Goal: Transaction & Acquisition: Purchase product/service

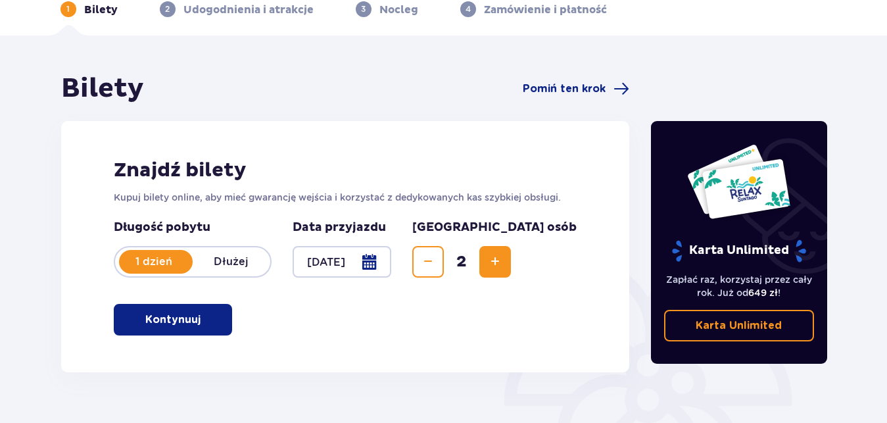
scroll to position [134, 0]
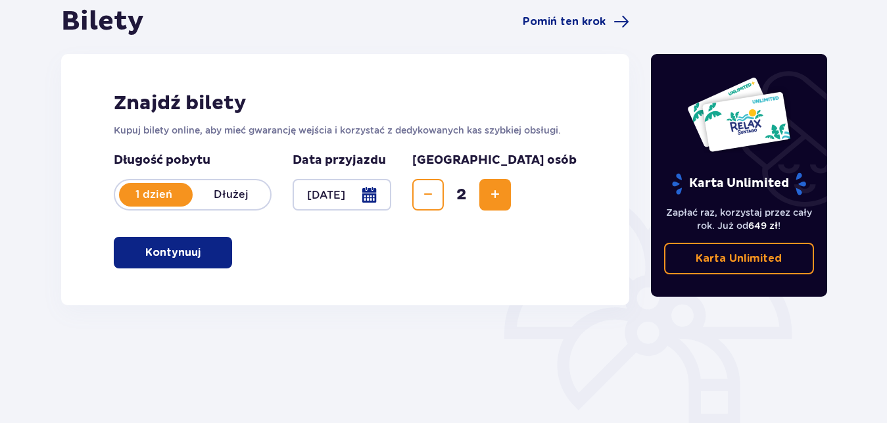
click at [169, 245] on button "Kontynuuj" at bounding box center [173, 253] width 118 height 32
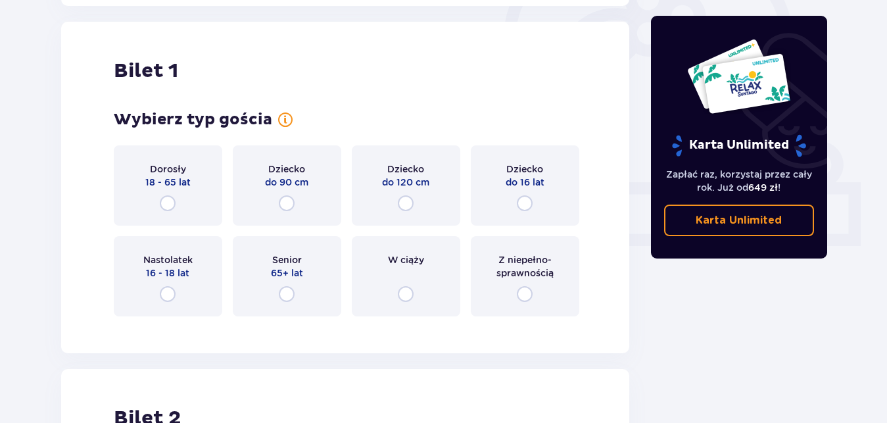
scroll to position [439, 0]
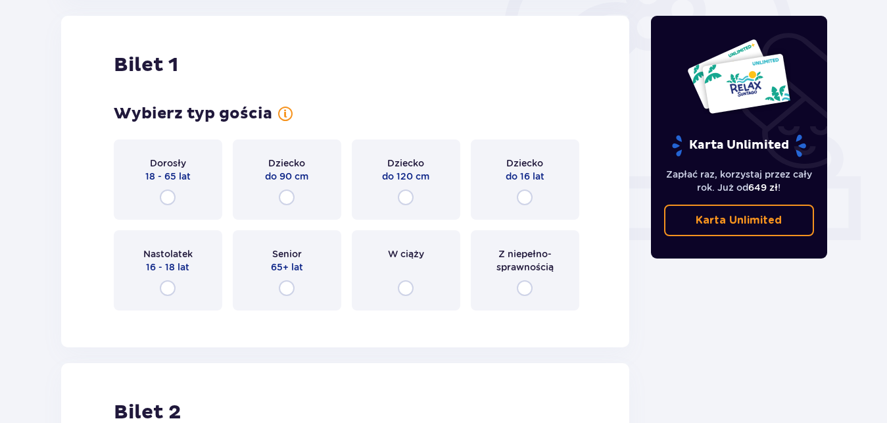
click at [163, 188] on div "Dorosły 18 - 65 lat" at bounding box center [168, 179] width 108 height 80
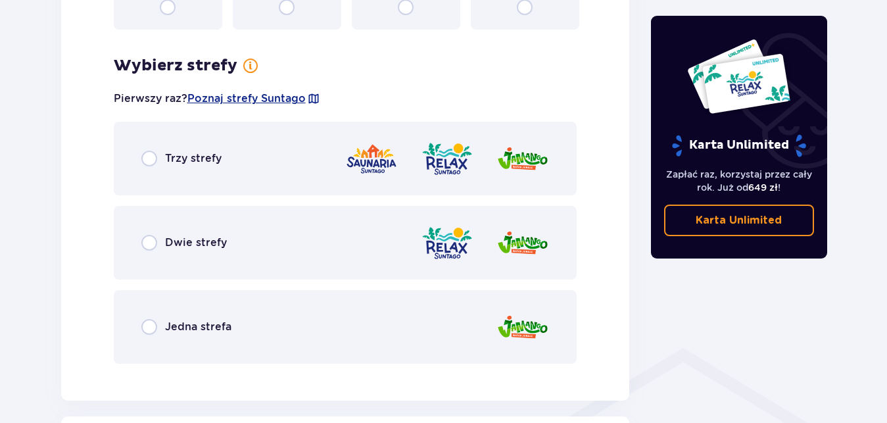
click at [168, 300] on div "Trzy strefy Dwie strefy Jedna strefa" at bounding box center [345, 243] width 463 height 242
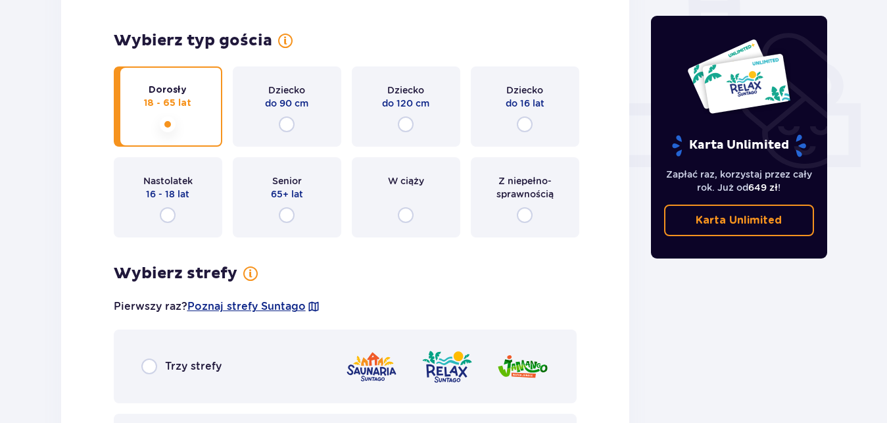
scroll to position [492, 0]
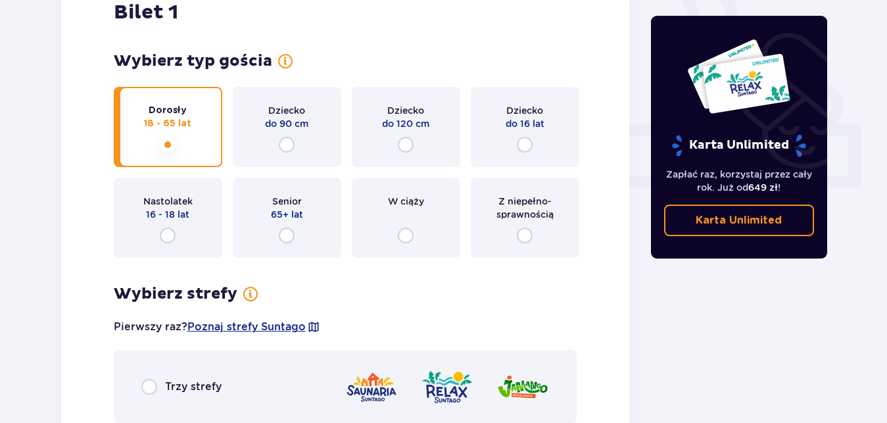
click at [176, 219] on p "16 - 18 lat" at bounding box center [167, 214] width 43 height 13
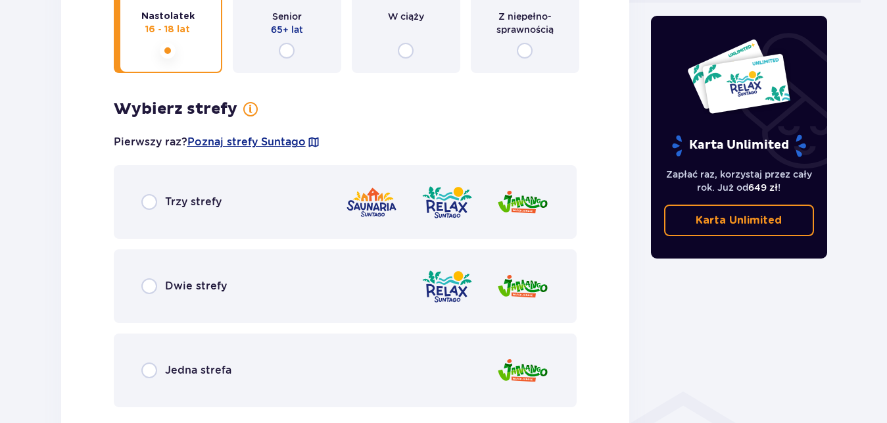
scroll to position [559, 0]
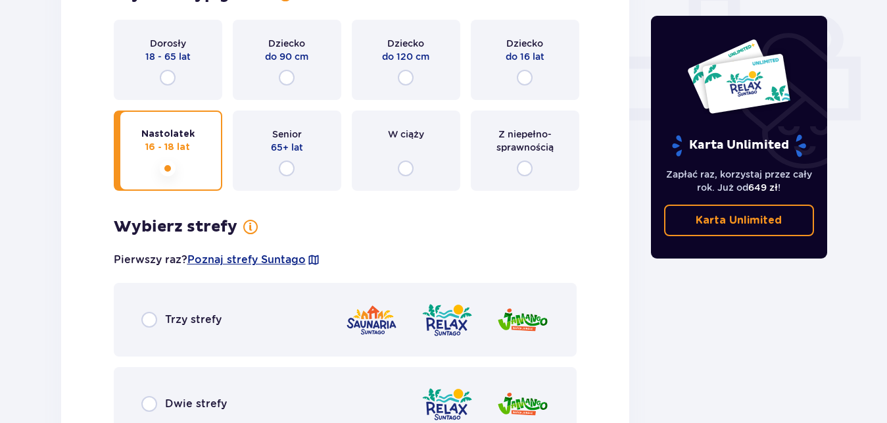
click at [151, 78] on div "Dorosły 18 - 65 lat" at bounding box center [168, 60] width 108 height 80
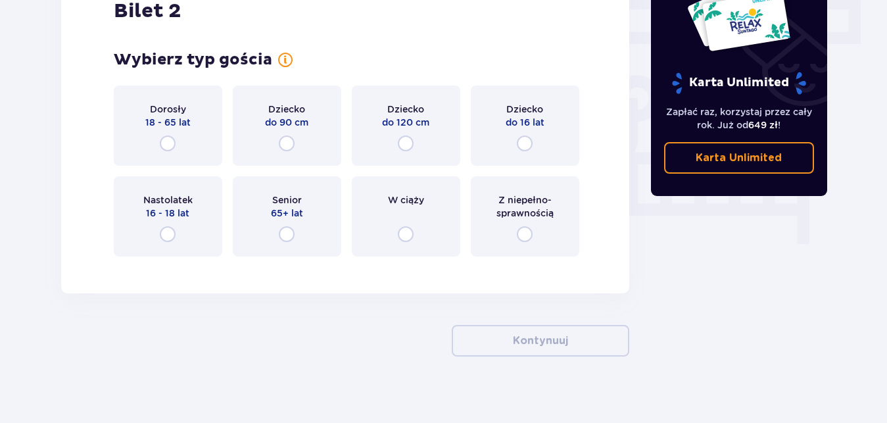
scroll to position [1186, 0]
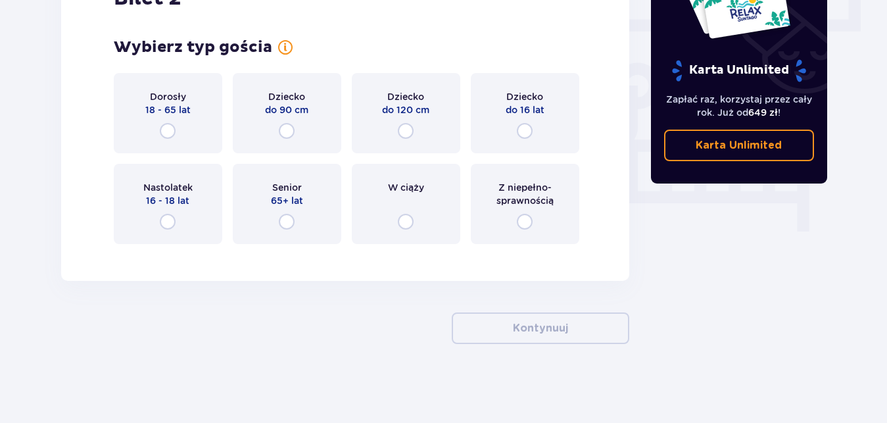
click at [178, 221] on div "Nastolatek 16 - 18 lat" at bounding box center [168, 204] width 108 height 80
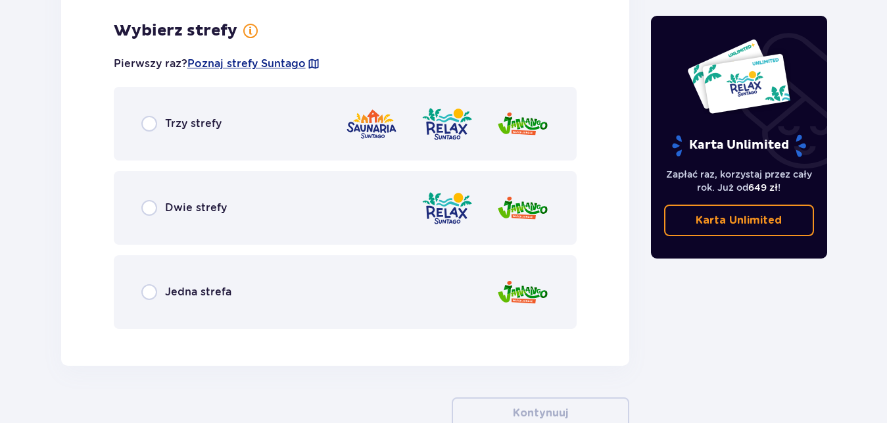
scroll to position [1441, 0]
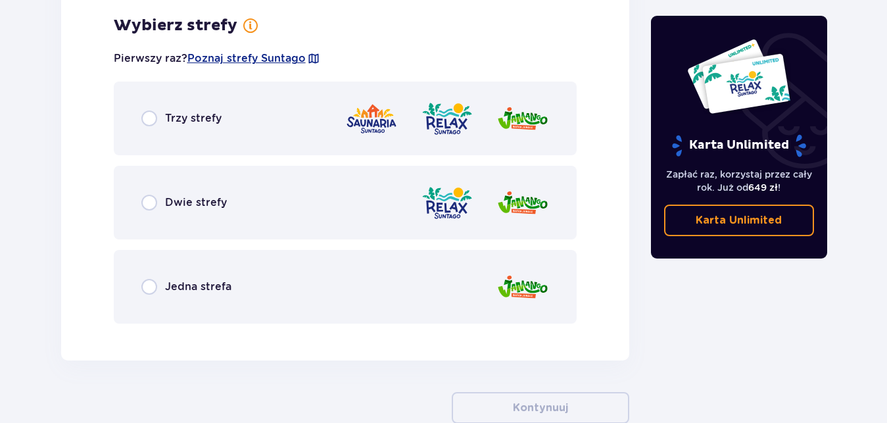
click at [165, 127] on div "Trzy strefy" at bounding box center [345, 119] width 463 height 74
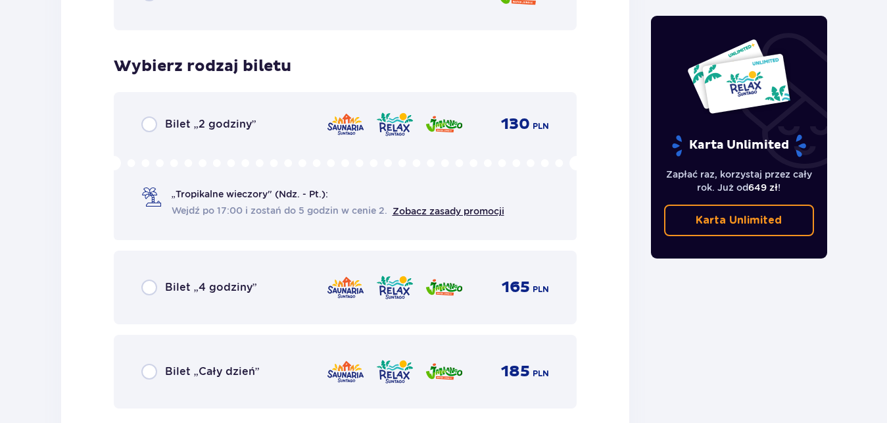
scroll to position [1775, 0]
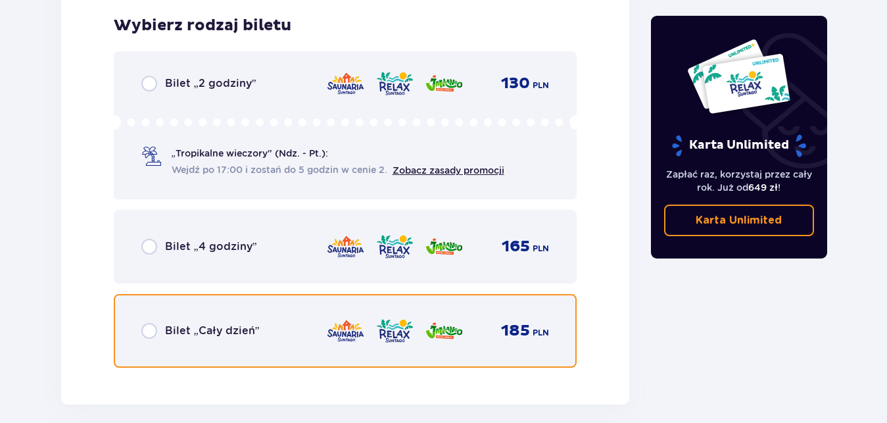
click at [154, 333] on input "radio" at bounding box center [149, 331] width 16 height 16
radio input "true"
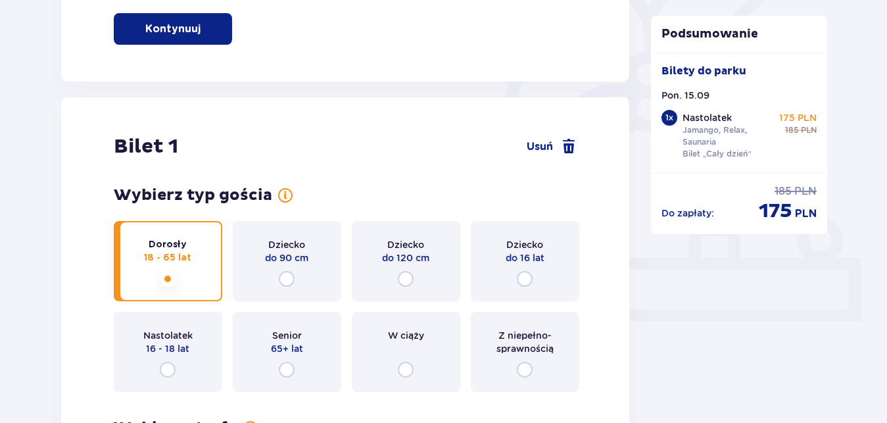
scroll to position [559, 0]
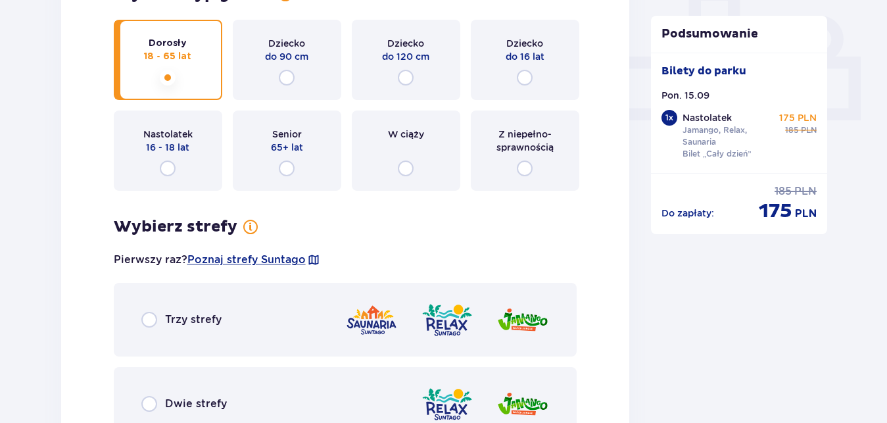
click at [165, 318] on p "Trzy strefy" at bounding box center [193, 319] width 57 height 14
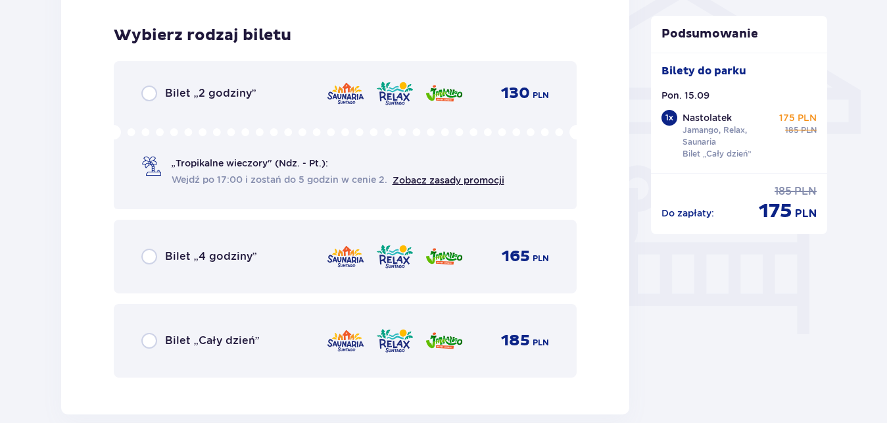
scroll to position [1094, 0]
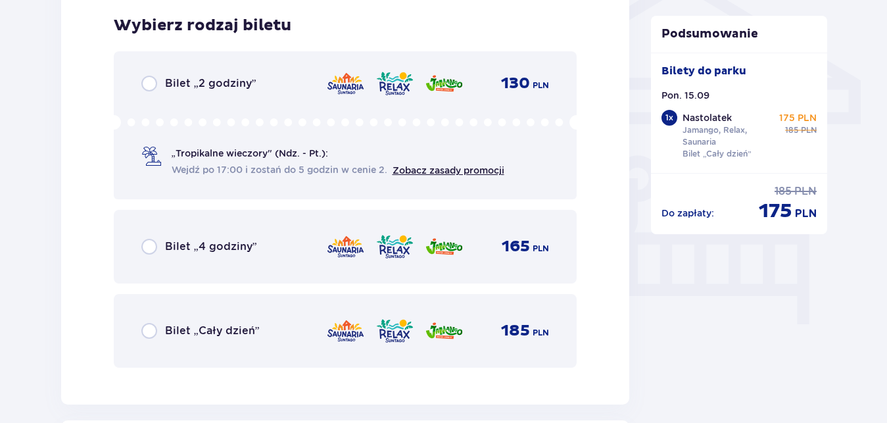
click at [196, 331] on p "Bilet „Cały dzień”" at bounding box center [212, 330] width 95 height 14
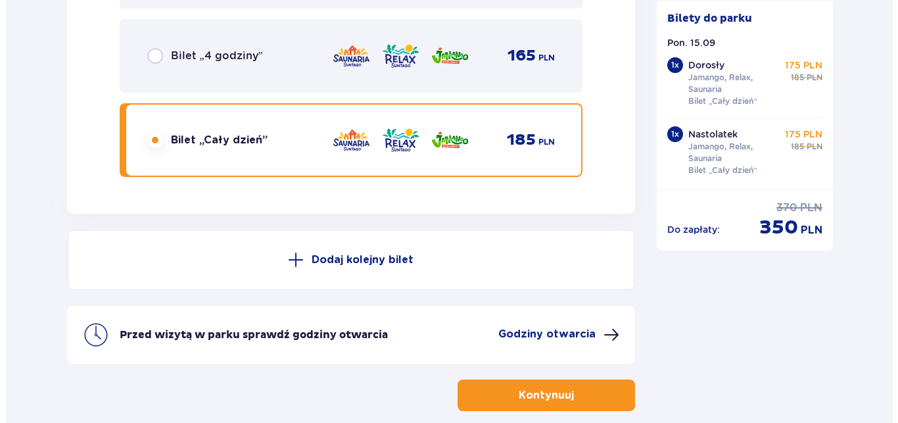
scroll to position [2410, 0]
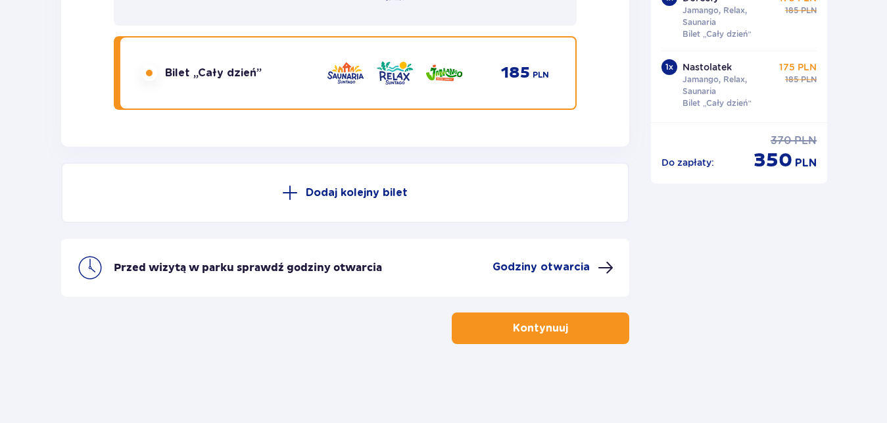
click at [527, 264] on p "Godziny otwarcia" at bounding box center [540, 267] width 97 height 14
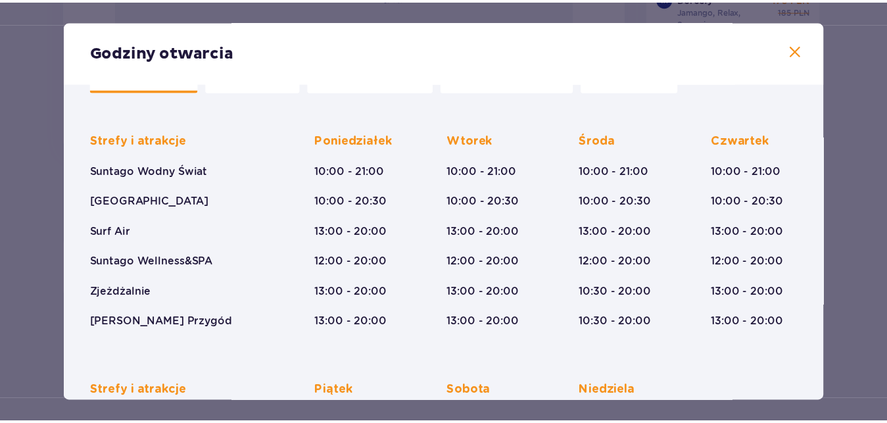
scroll to position [75, 0]
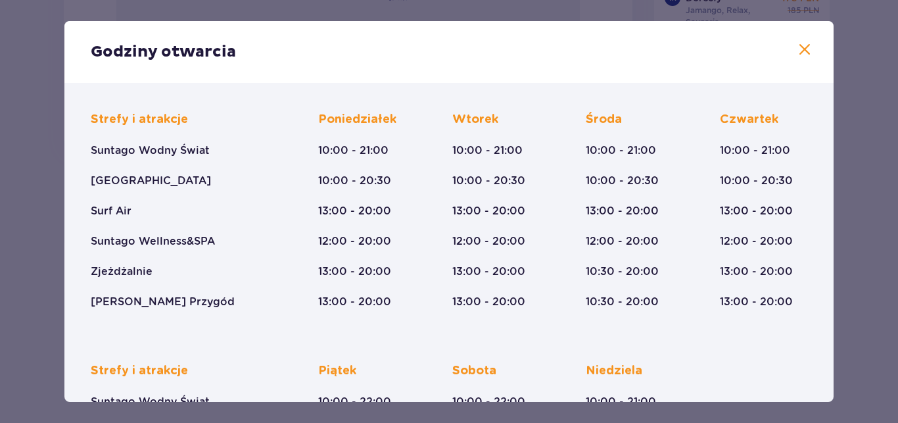
click at [797, 44] on span at bounding box center [805, 50] width 16 height 16
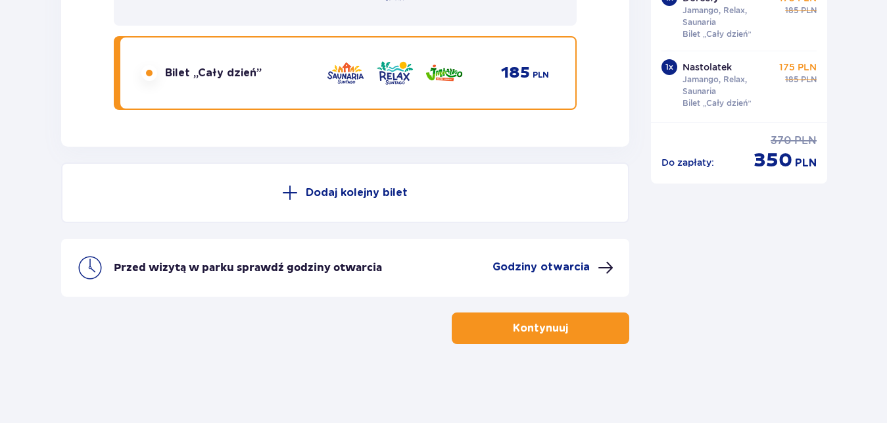
click at [478, 335] on button "Kontynuuj" at bounding box center [540, 328] width 177 height 32
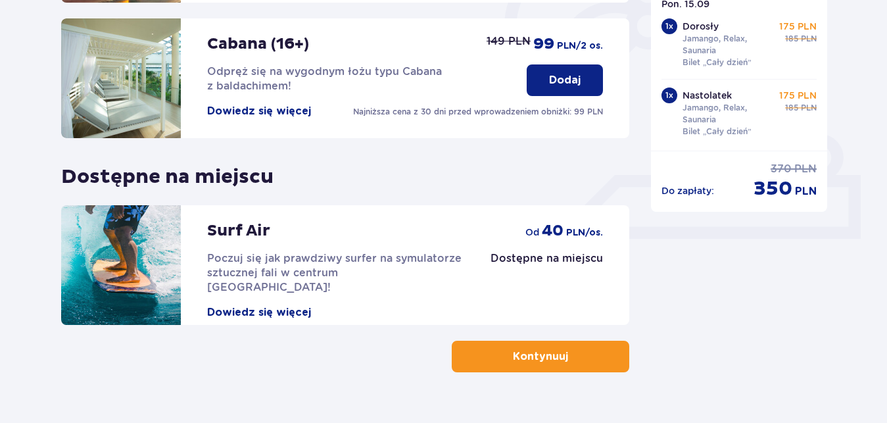
scroll to position [469, 0]
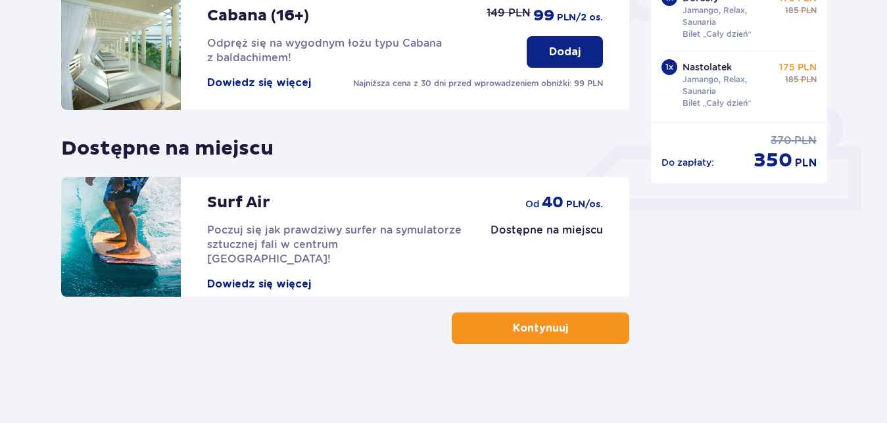
click at [513, 333] on p "Kontynuuj" at bounding box center [540, 328] width 55 height 14
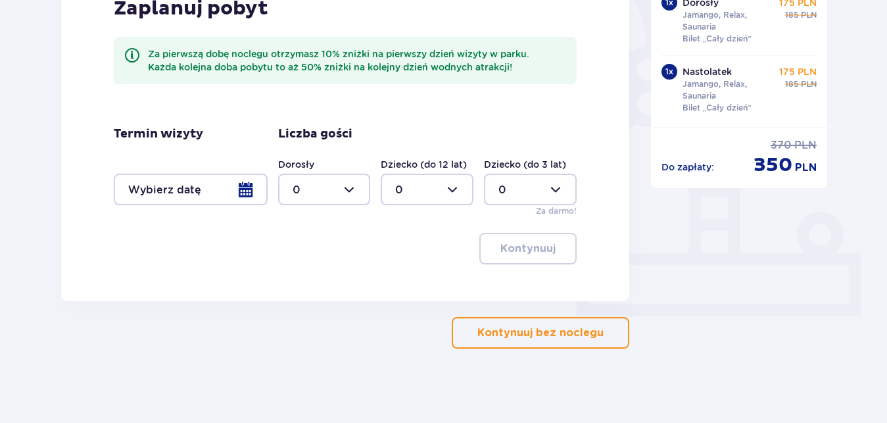
scroll to position [367, 0]
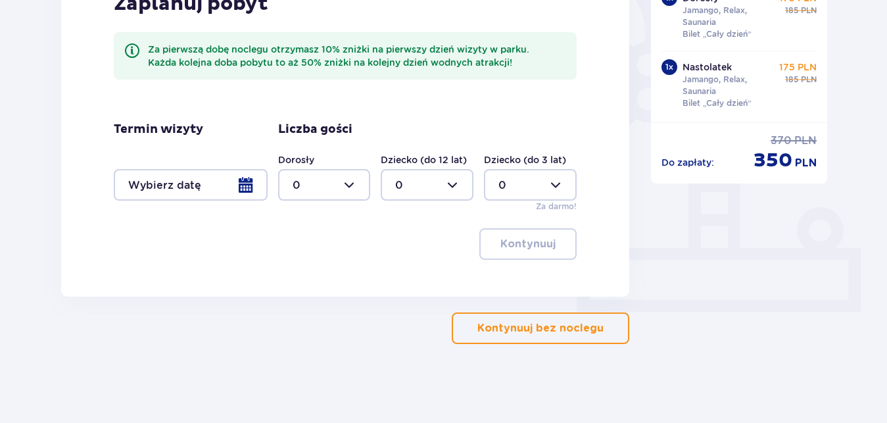
click at [496, 328] on p "Kontynuuj bez noclegu" at bounding box center [540, 328] width 126 height 14
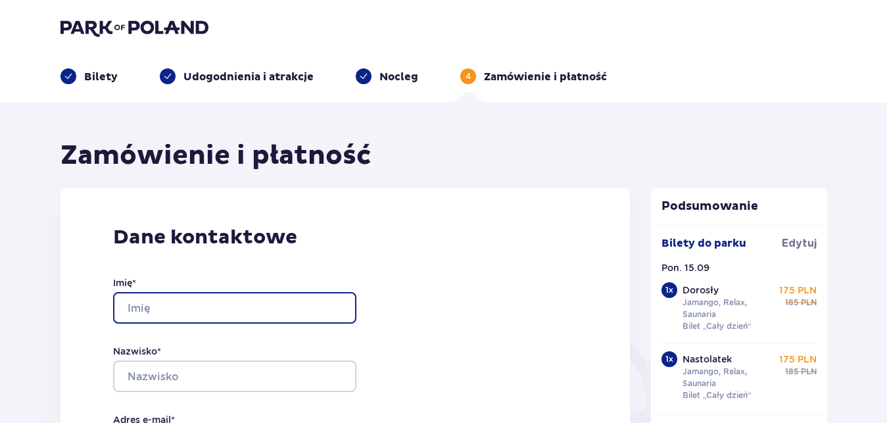
click at [252, 304] on input "Imię *" at bounding box center [234, 308] width 243 height 32
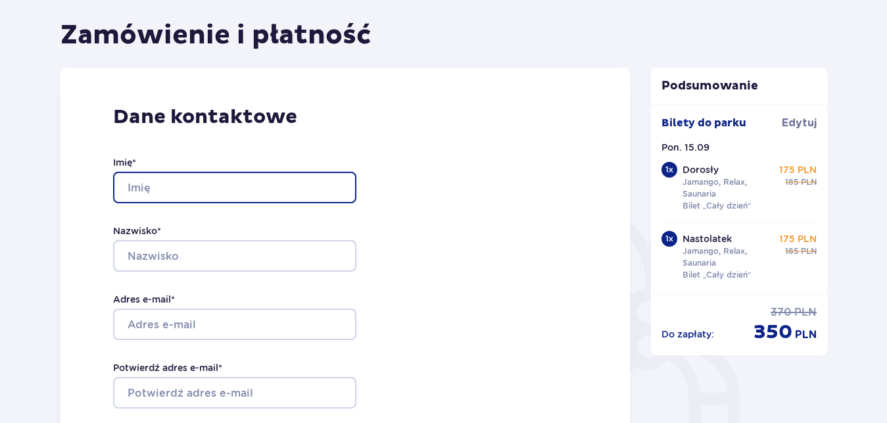
scroll to position [134, 0]
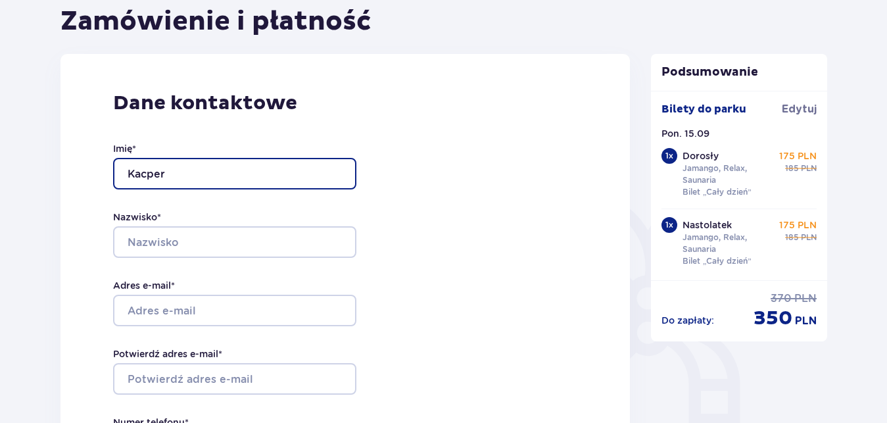
type input "Kacper"
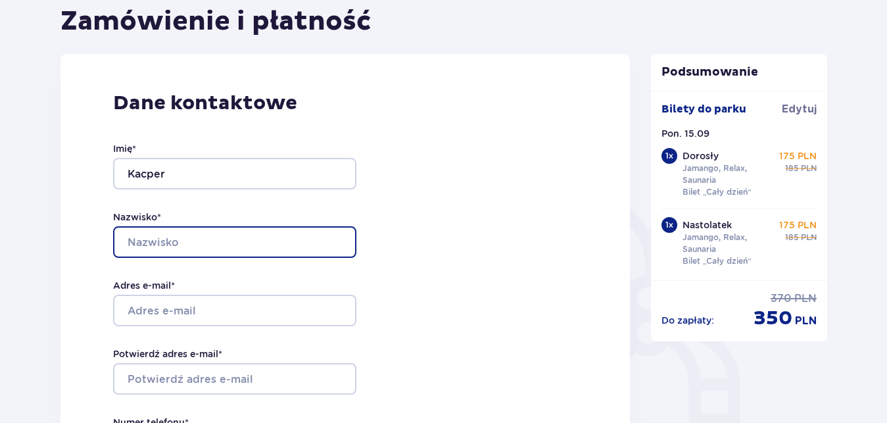
click at [236, 239] on input "Nazwisko *" at bounding box center [234, 242] width 243 height 32
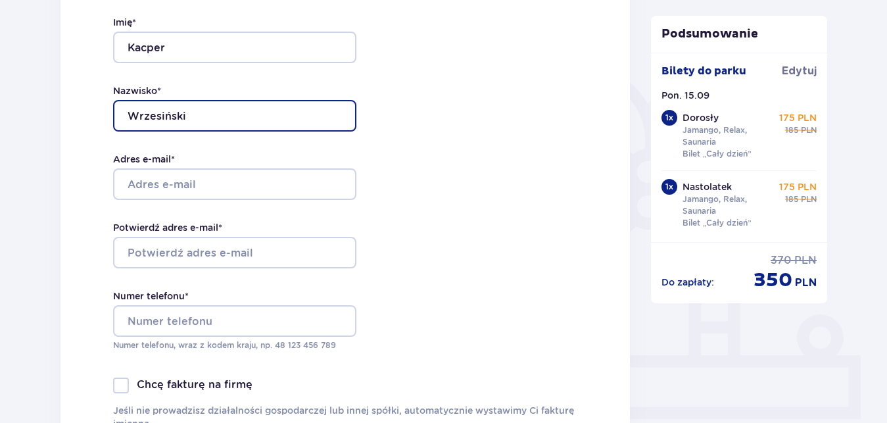
scroll to position [268, 0]
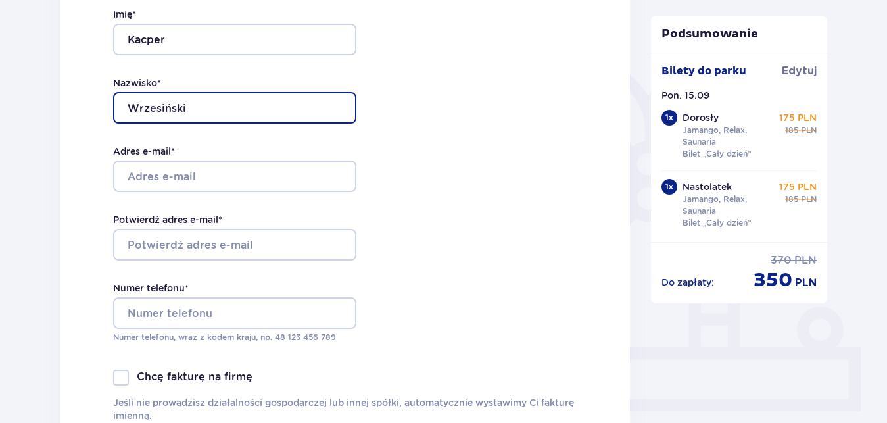
type input "Wrzesiński"
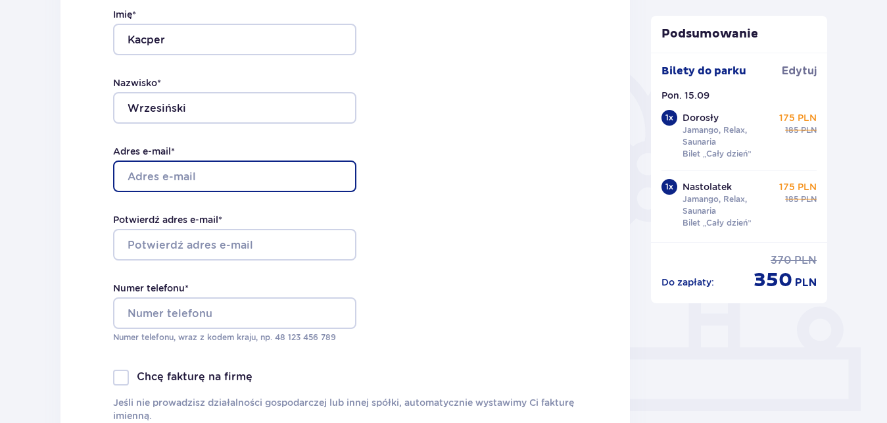
click at [160, 166] on input "Adres e-mail *" at bounding box center [234, 176] width 243 height 32
type input "[EMAIL_ADDRESS][DOMAIN_NAME]"
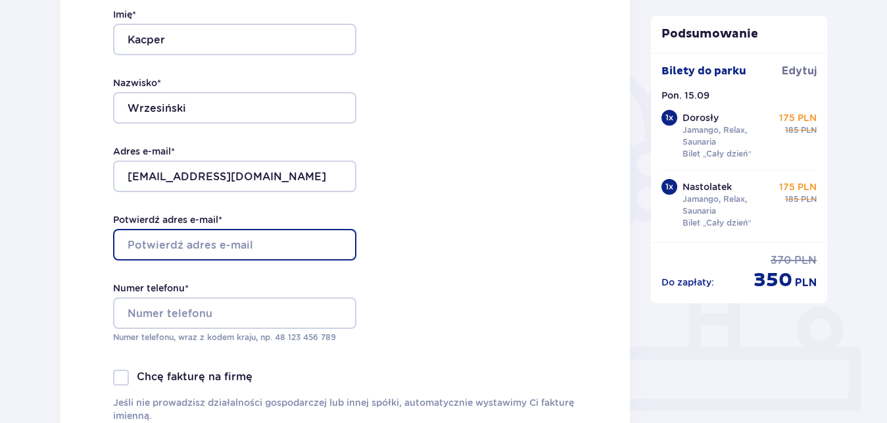
click at [137, 231] on input "Potwierdź adres e-mail *" at bounding box center [234, 245] width 243 height 32
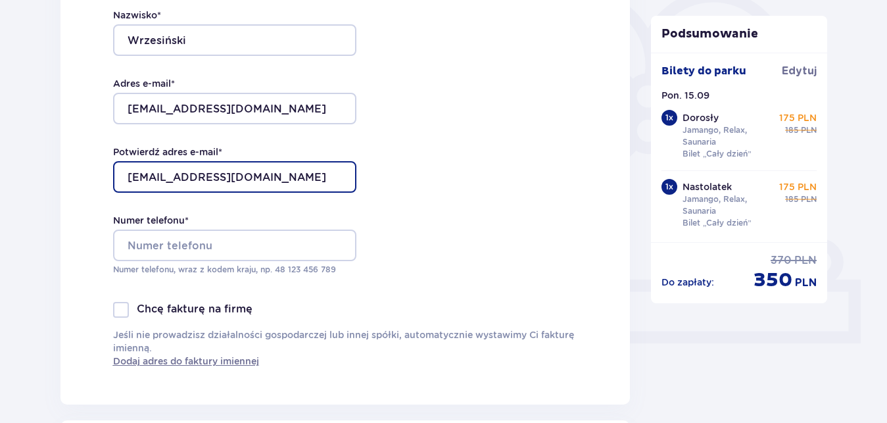
scroll to position [402, 0]
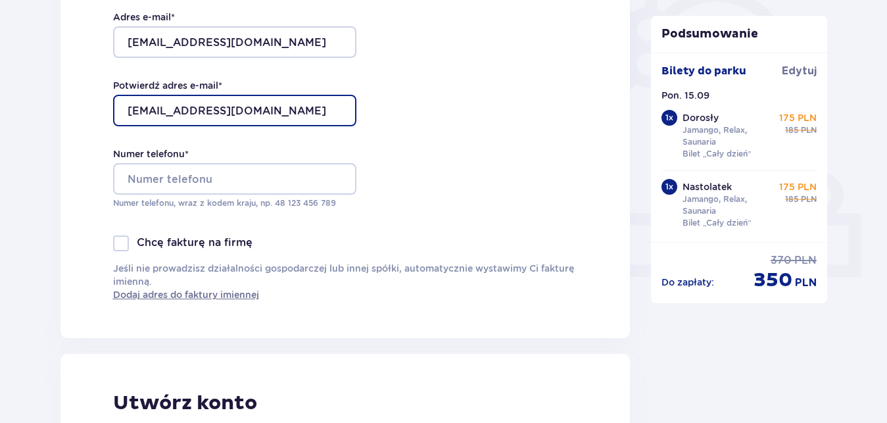
type input "[EMAIL_ADDRESS][DOMAIN_NAME]"
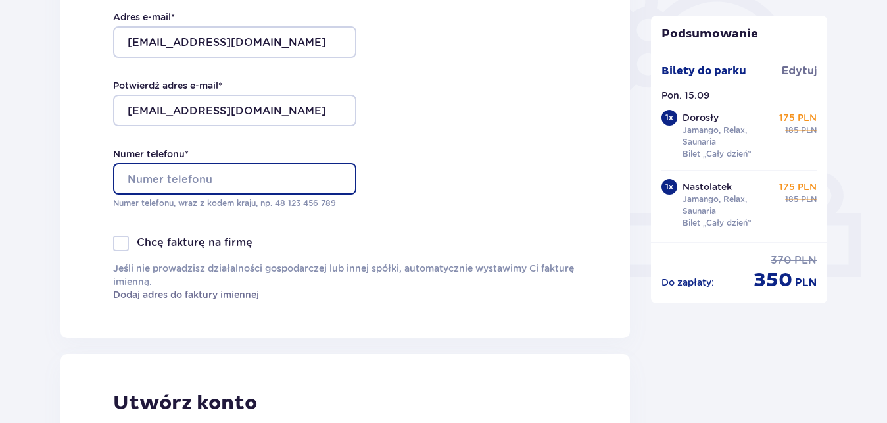
click at [147, 178] on input "Numer telefonu *" at bounding box center [234, 179] width 243 height 32
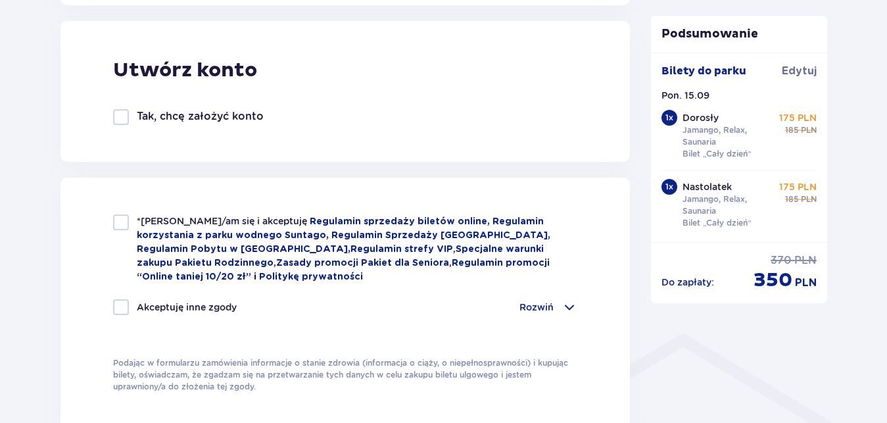
scroll to position [738, 0]
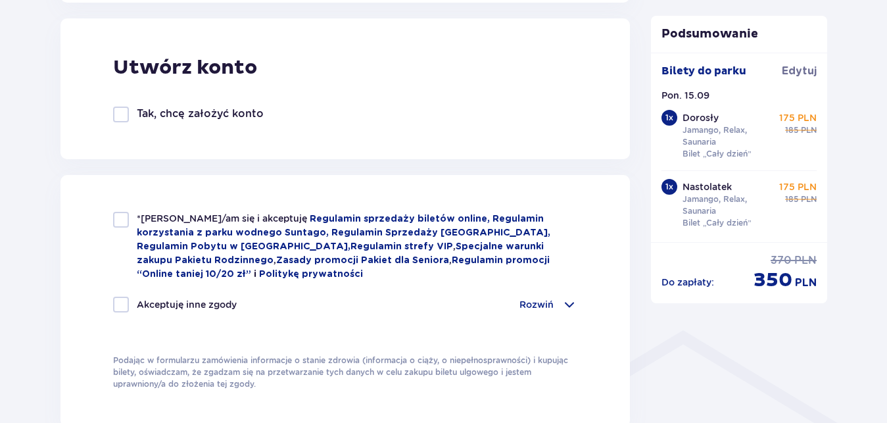
type input "530867240"
click at [548, 301] on p "Rozwiń" at bounding box center [536, 304] width 34 height 13
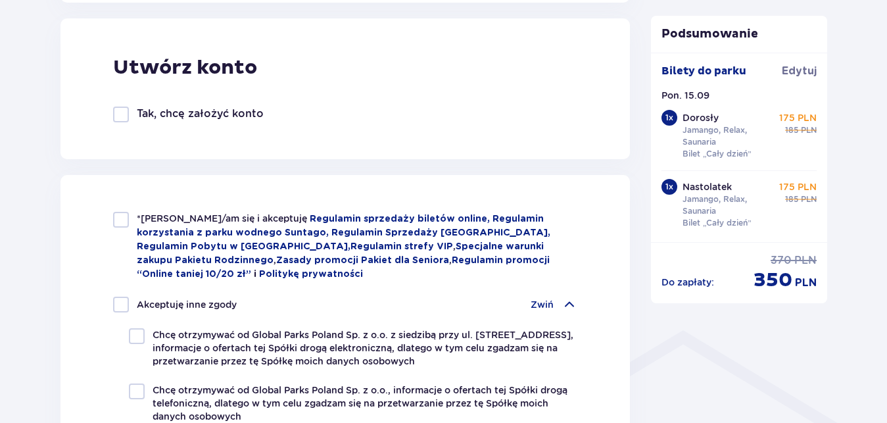
scroll to position [805, 0]
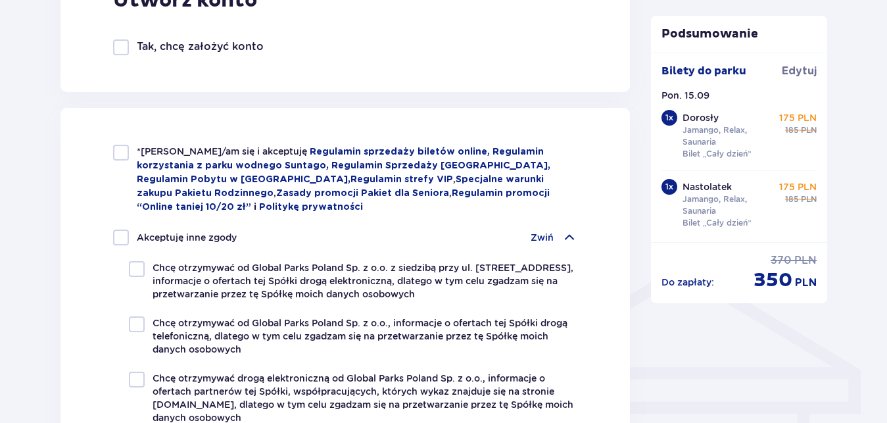
click at [126, 151] on div at bounding box center [121, 153] width 16 height 16
checkbox input "true"
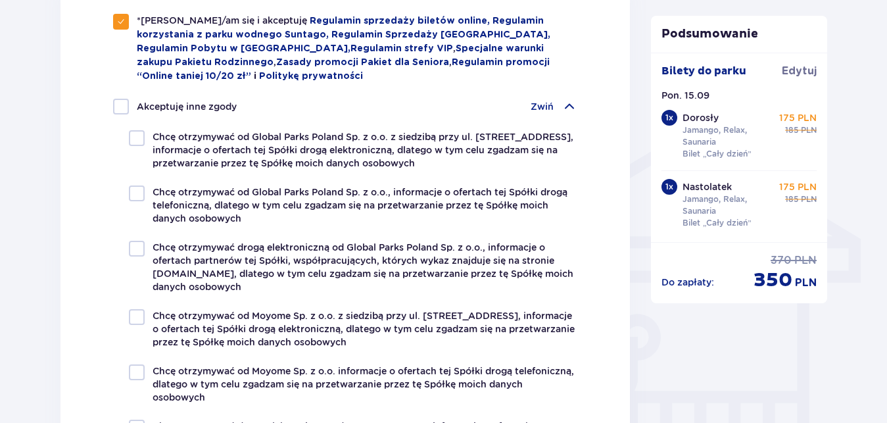
scroll to position [872, 0]
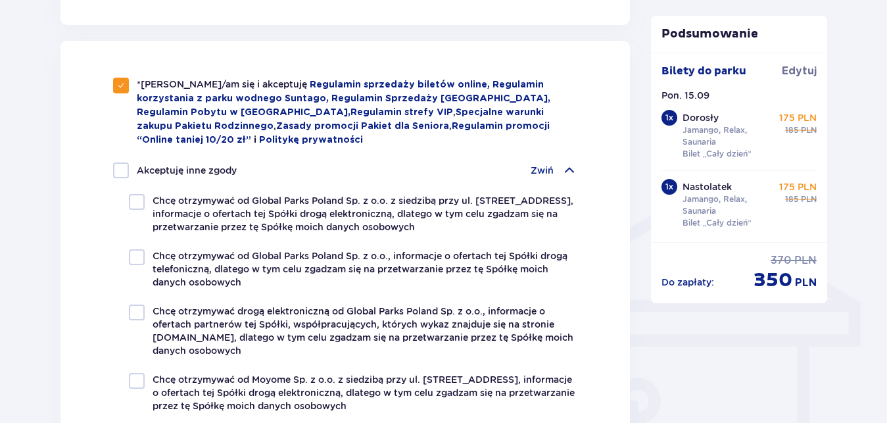
click at [124, 168] on div at bounding box center [121, 170] width 16 height 16
checkbox input "true"
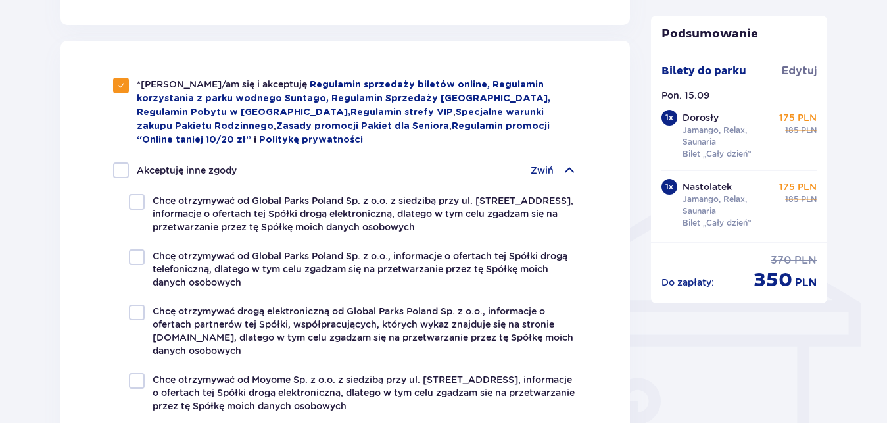
checkbox input "true"
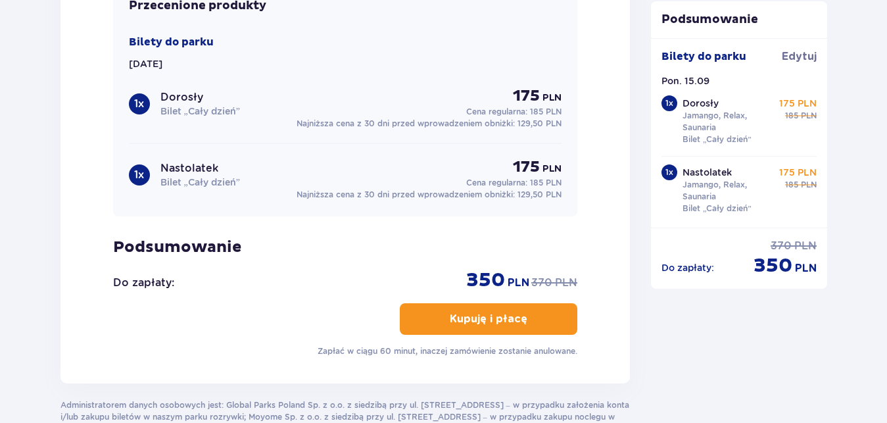
scroll to position [1597, 0]
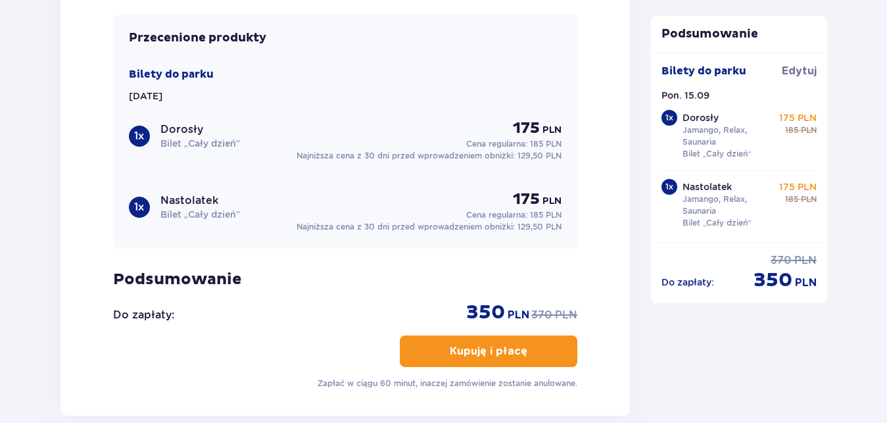
click at [457, 348] on p "Kupuję i płacę" at bounding box center [489, 351] width 78 height 14
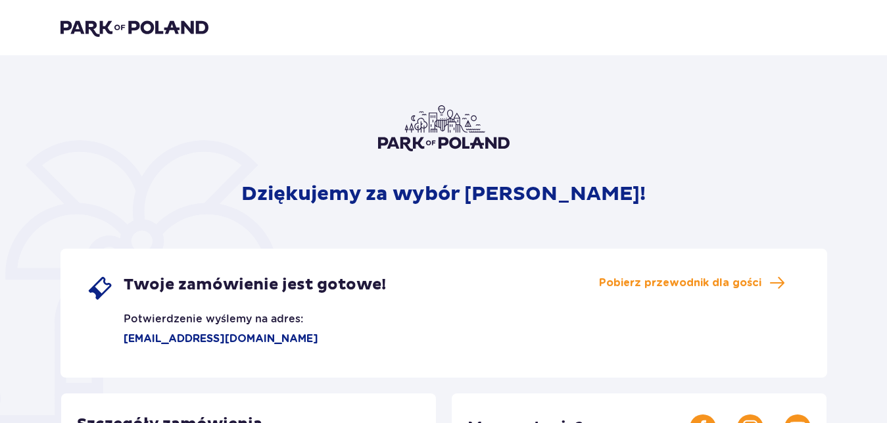
click at [367, 199] on p "Dziękujemy za wybór [PERSON_NAME]!" at bounding box center [443, 193] width 404 height 25
